Goal: Task Accomplishment & Management: Manage account settings

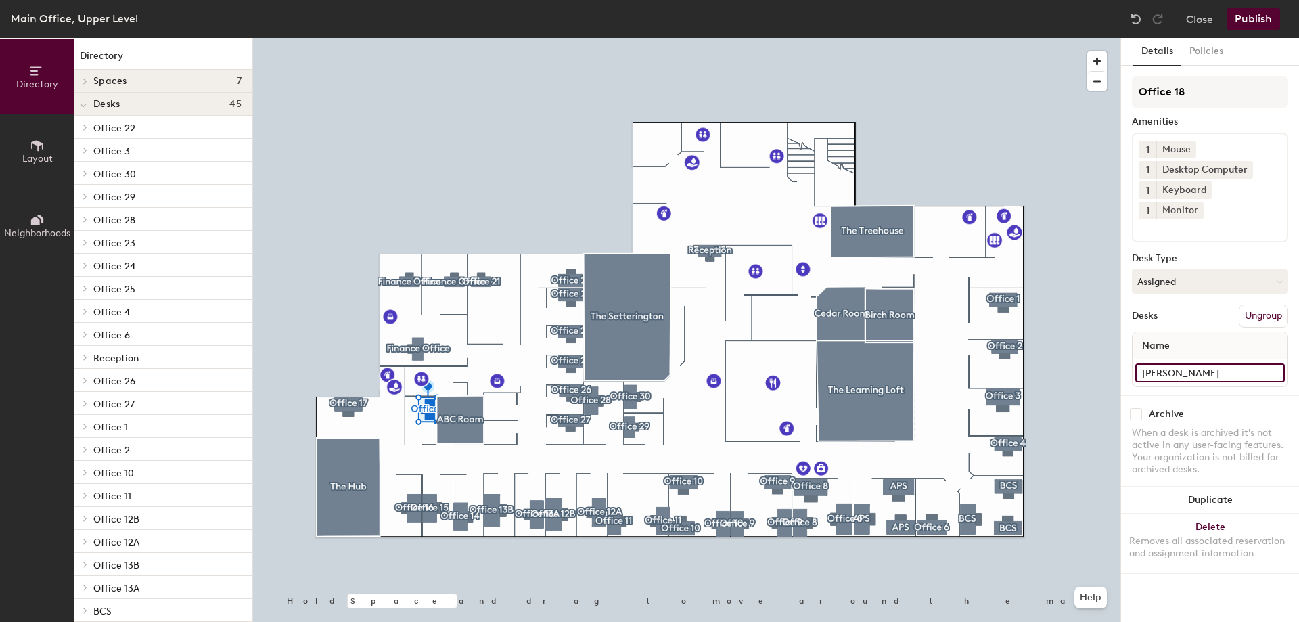
click at [1097, 350] on div "Directory Layout Neighborhoods Directory Spaces 7 ABC Room [GEOGRAPHIC_DATA] [G…" at bounding box center [649, 330] width 1299 height 584
type input "[PERSON_NAME]"
click at [1246, 20] on button "Publish" at bounding box center [1253, 19] width 53 height 22
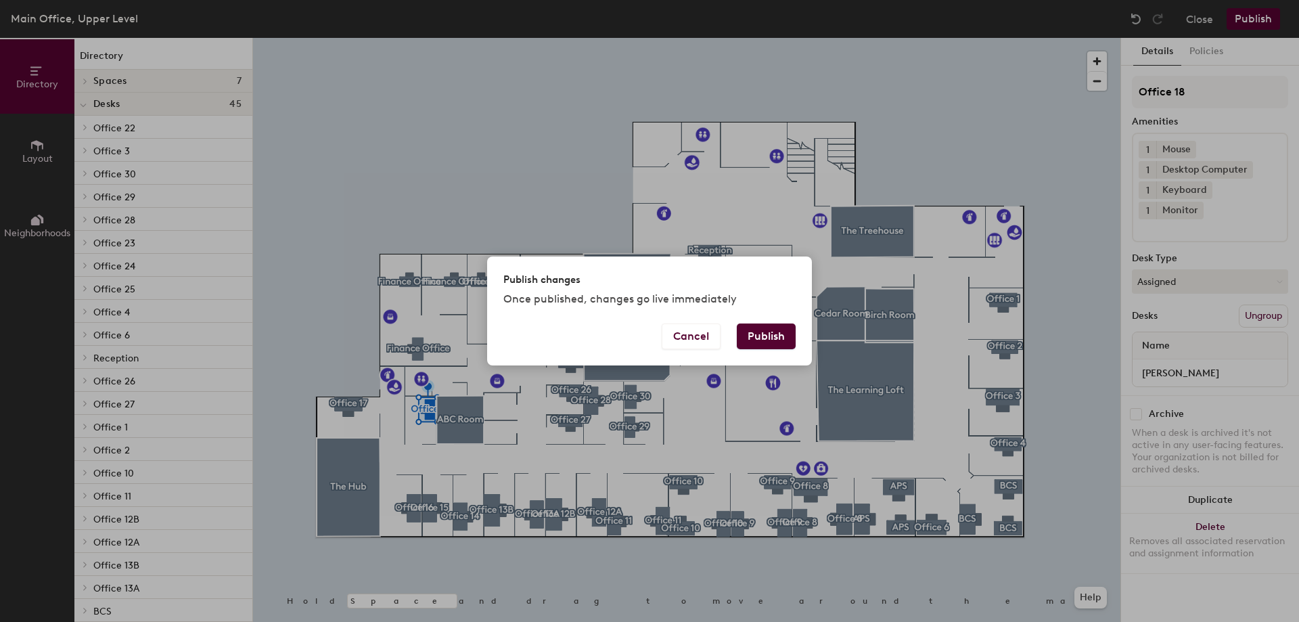
click at [764, 338] on button "Publish" at bounding box center [766, 336] width 59 height 26
